Goal: Information Seeking & Learning: Learn about a topic

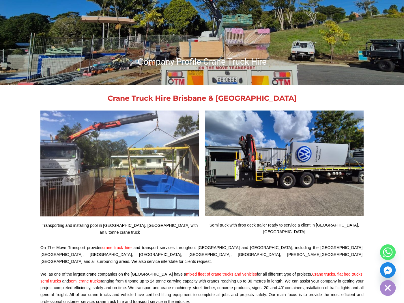
scroll to position [135, 0]
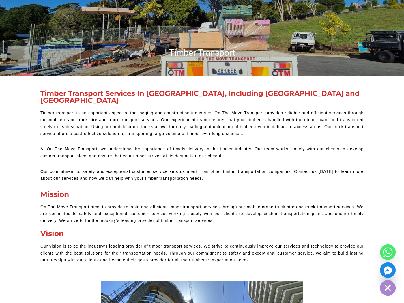
scroll to position [111, 0]
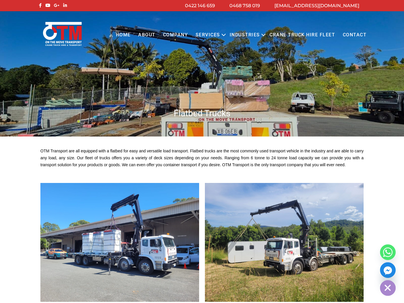
scroll to position [97, 0]
